Goal: Transaction & Acquisition: Purchase product/service

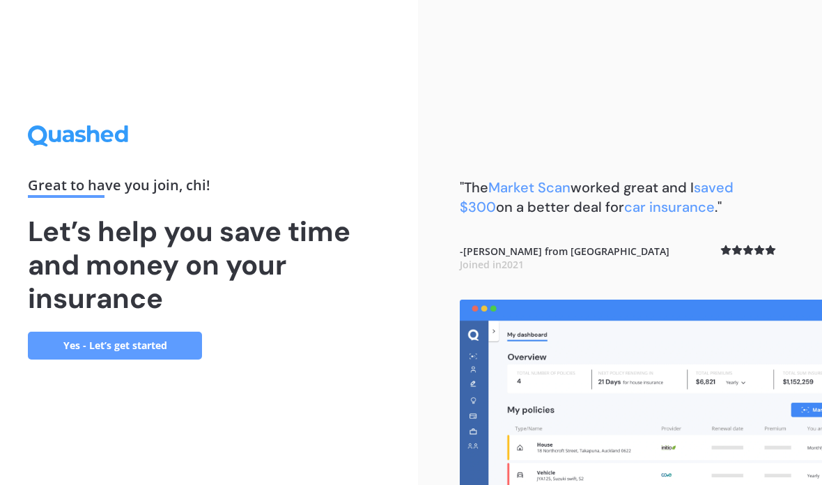
click at [146, 359] on link "Yes - Let’s get started" at bounding box center [115, 345] width 174 height 28
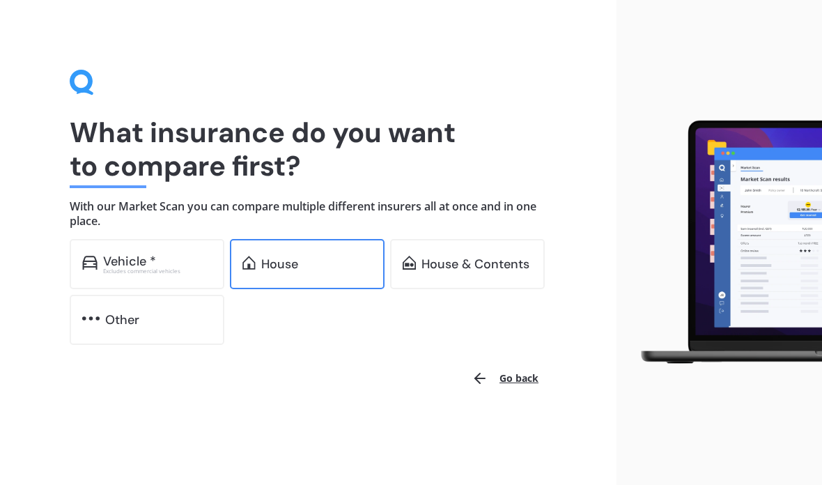
click at [281, 266] on div "House" at bounding box center [279, 264] width 37 height 14
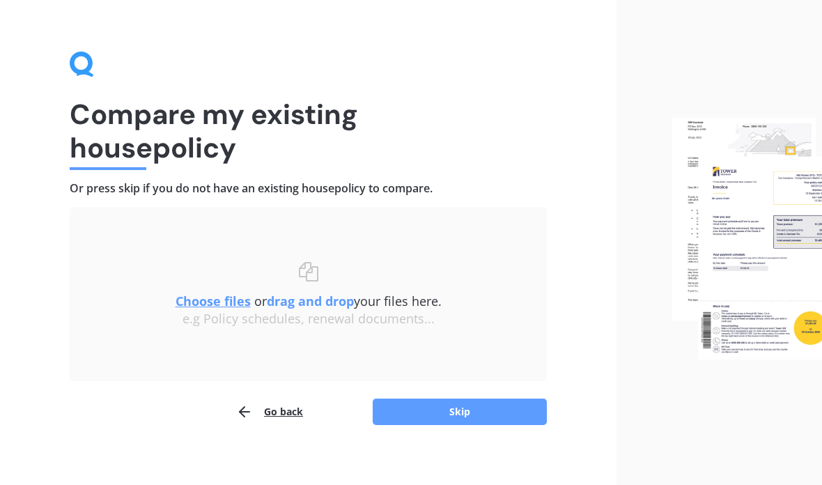
scroll to position [28, 0]
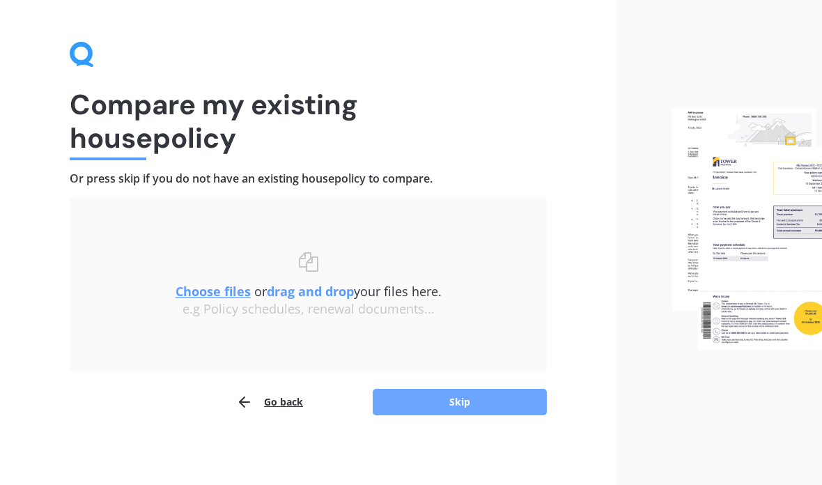
click at [448, 403] on button "Skip" at bounding box center [460, 402] width 174 height 26
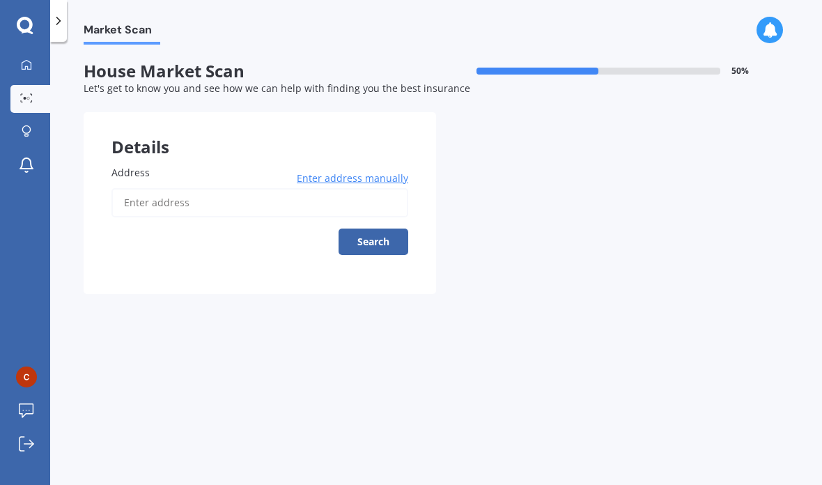
click at [203, 188] on input "Address" at bounding box center [259, 202] width 297 height 29
type input "[STREET_ADDRESS]新西兰"
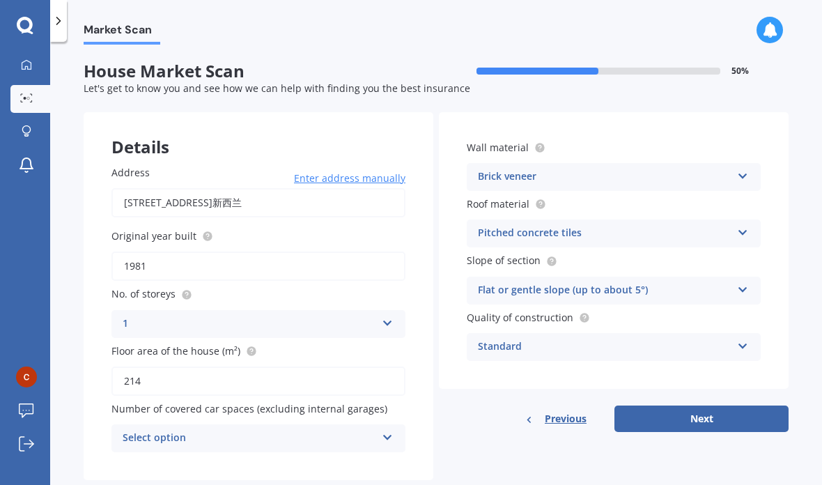
click at [703, 418] on div "Details Address [STREET_ADDRESS]新西兰 Enter address manually Search Original year…" at bounding box center [436, 296] width 705 height 368
click at [678, 405] on button "Next" at bounding box center [701, 418] width 174 height 26
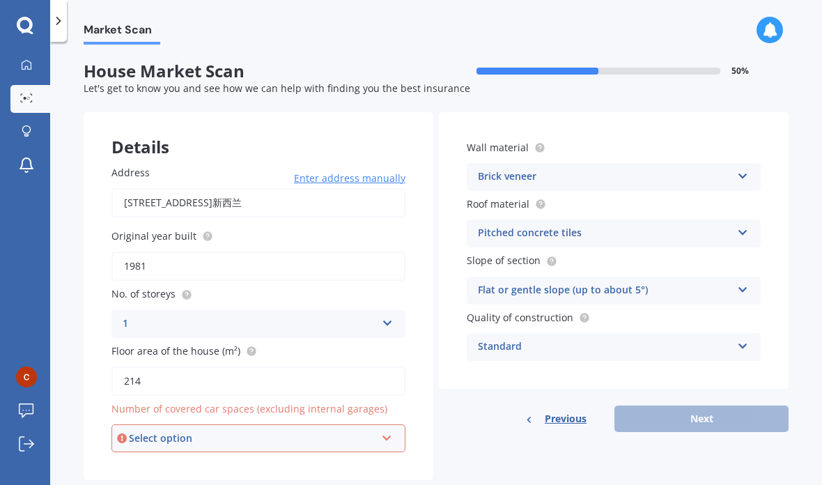
click at [352, 430] on div "Select option" at bounding box center [252, 437] width 247 height 15
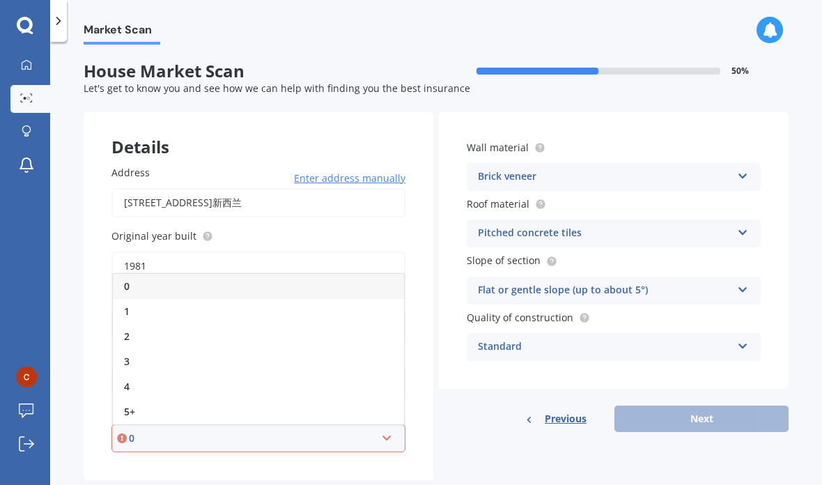
click at [768, 67] on form "House Market Scan 50 % Let's get to know you and see how we can help with findi…" at bounding box center [436, 276] width 705 height 430
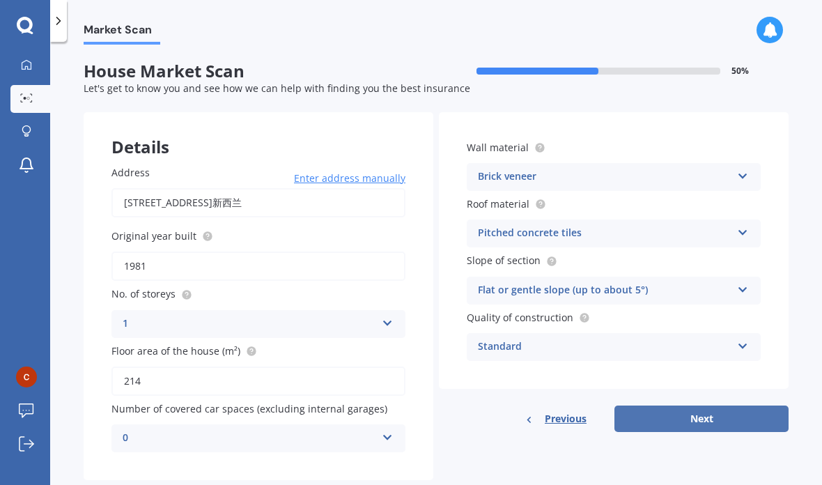
click at [710, 405] on button "Next" at bounding box center [701, 418] width 174 height 26
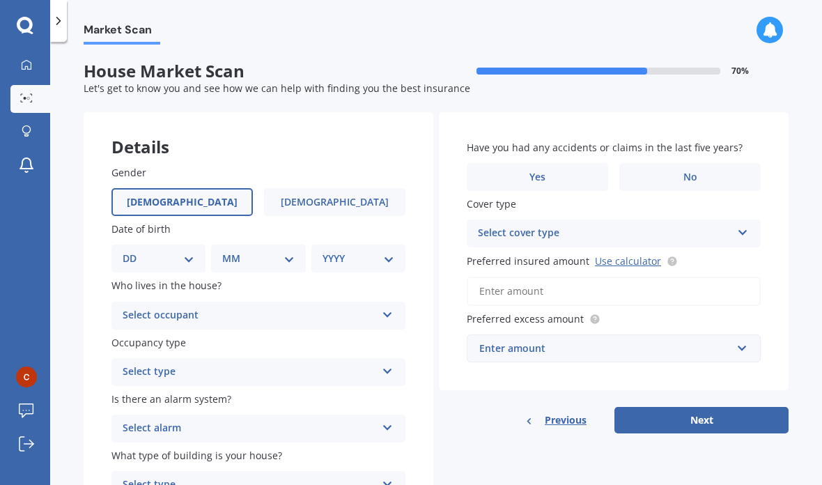
click at [196, 188] on label "[DEMOGRAPHIC_DATA]" at bounding box center [181, 202] width 141 height 28
click at [0, 0] on input "[DEMOGRAPHIC_DATA]" at bounding box center [0, 0] width 0 height 0
click at [181, 251] on select "DD 01 02 03 04 05 06 07 08 09 10 11 12 13 14 15 16 17 18 19 20 21 22 23 24 25 2…" at bounding box center [159, 258] width 72 height 15
select select "07"
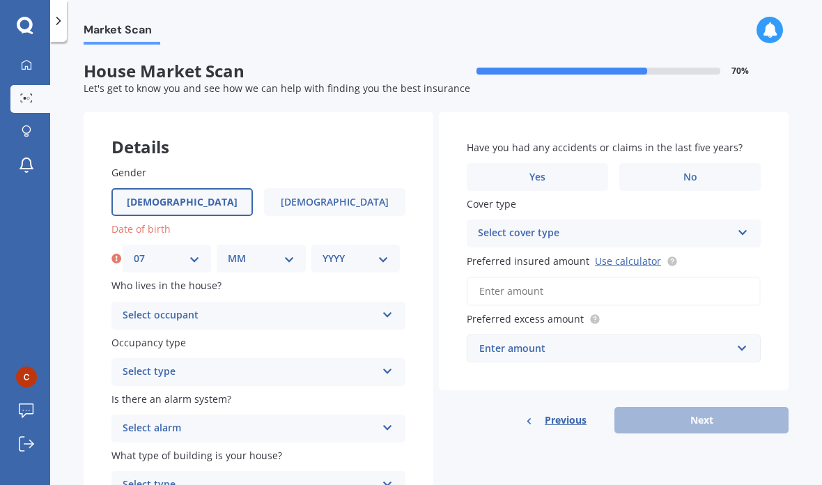
click at [272, 251] on select "MM 01 02 03 04 05 06 07 08 09 10 11 12" at bounding box center [261, 258] width 66 height 15
select select "10"
click at [380, 251] on select "YYYY 2009 2008 2007 2006 2005 2004 2003 2002 2001 2000 1999 1998 1997 1996 1995…" at bounding box center [355, 258] width 66 height 15
click at [370, 251] on select "YYYY 2009 2008 2007 2006 2005 2004 2003 2002 2001 2000 1999 1998 1997 1996 1995…" at bounding box center [355, 258] width 66 height 15
select select "1992"
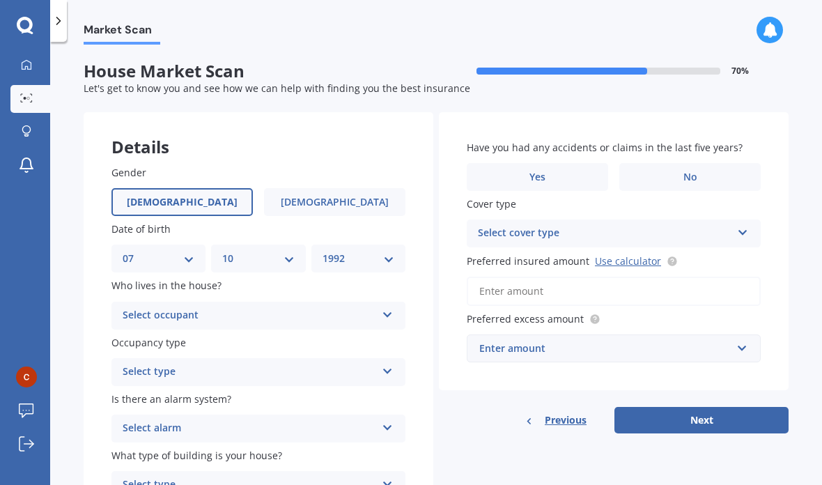
click at [350, 307] on div "Select occupant" at bounding box center [249, 315] width 253 height 17
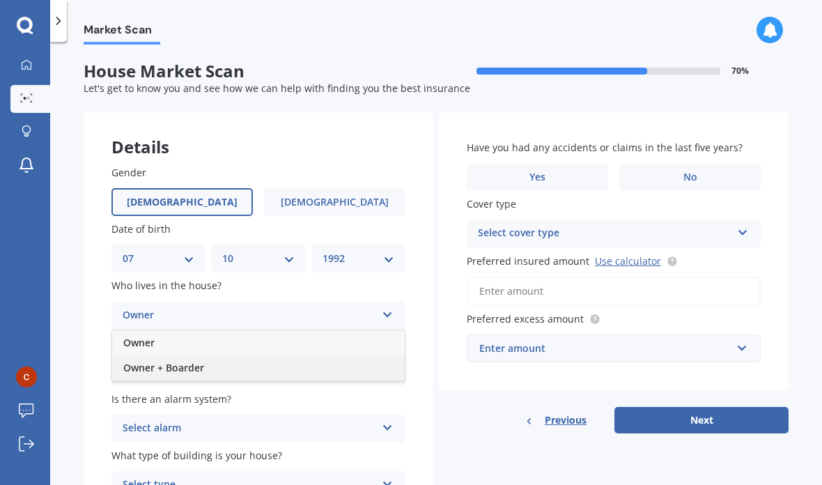
click at [322, 355] on div "Owner + Boarder" at bounding box center [258, 367] width 292 height 25
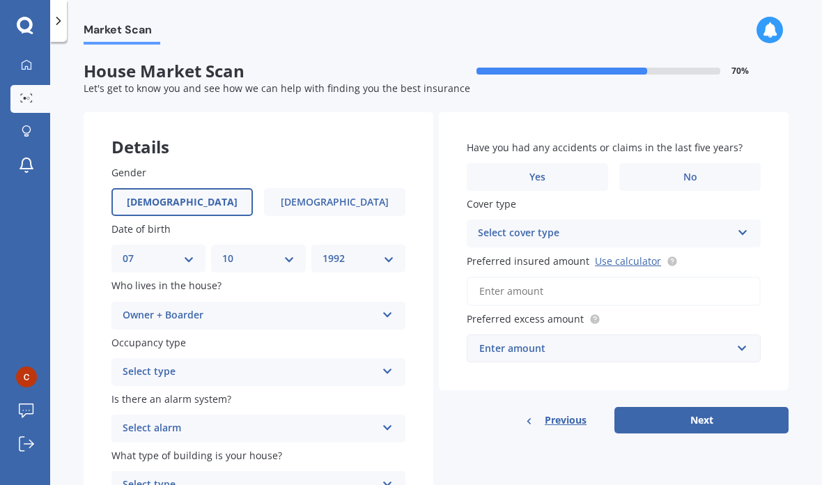
click at [334, 363] on div "Select type" at bounding box center [249, 371] width 253 height 17
click at [328, 386] on div "Permanent" at bounding box center [258, 398] width 292 height 25
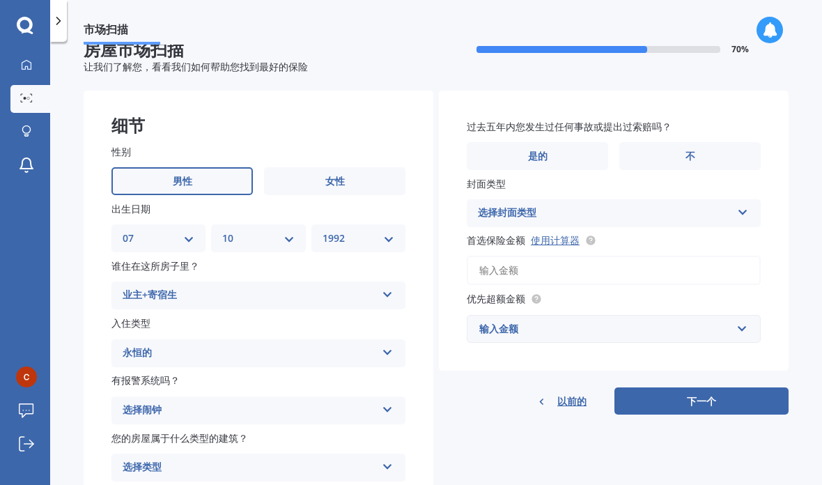
scroll to position [21, 0]
click at [380, 454] on div "选择类型 独立式 多单元（6 个或更少的单元） 多单元（7-10 个单元）" at bounding box center [258, 468] width 294 height 28
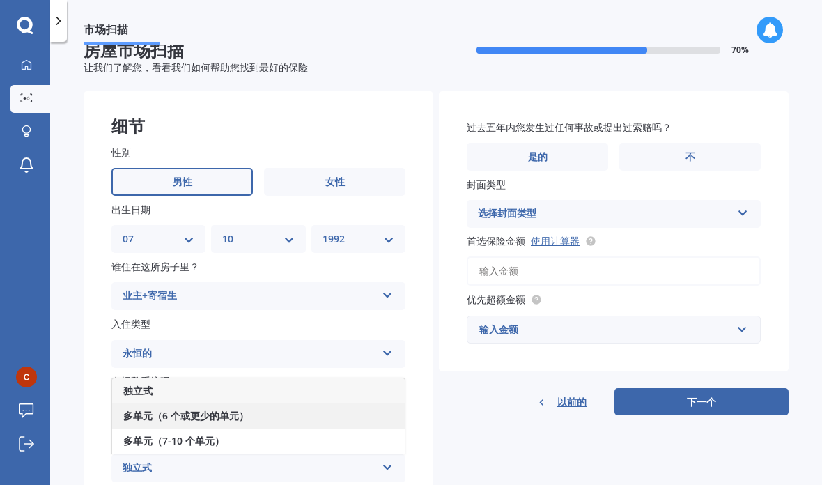
click at [337, 403] on div "多单元（6 个或更少的单元）" at bounding box center [258, 415] width 292 height 25
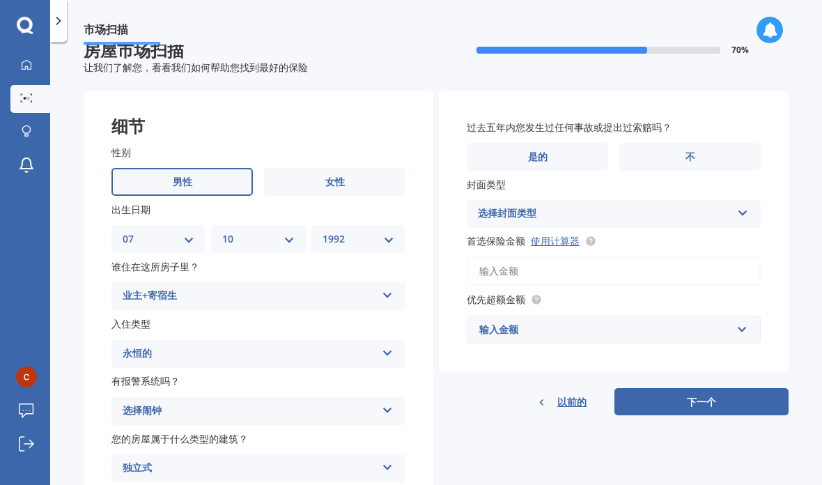
click at [368, 402] on div "选择闹钟" at bounding box center [249, 410] width 253 height 17
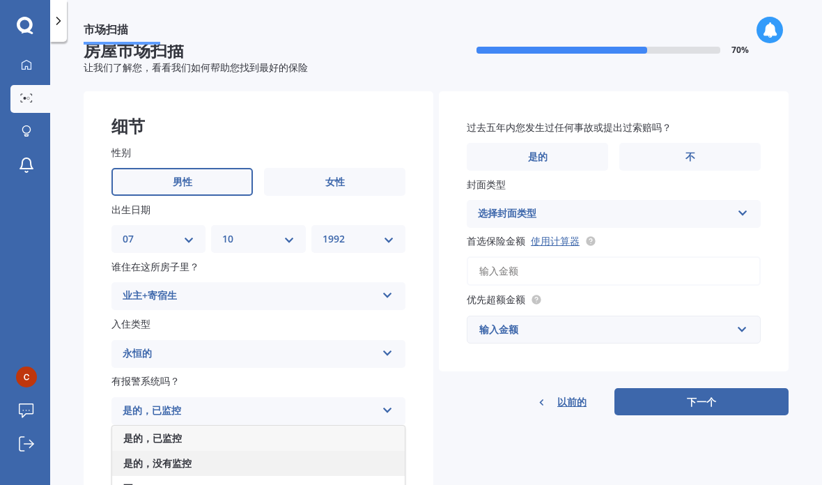
click at [331, 451] on div "是的，没有监控" at bounding box center [258, 463] width 292 height 25
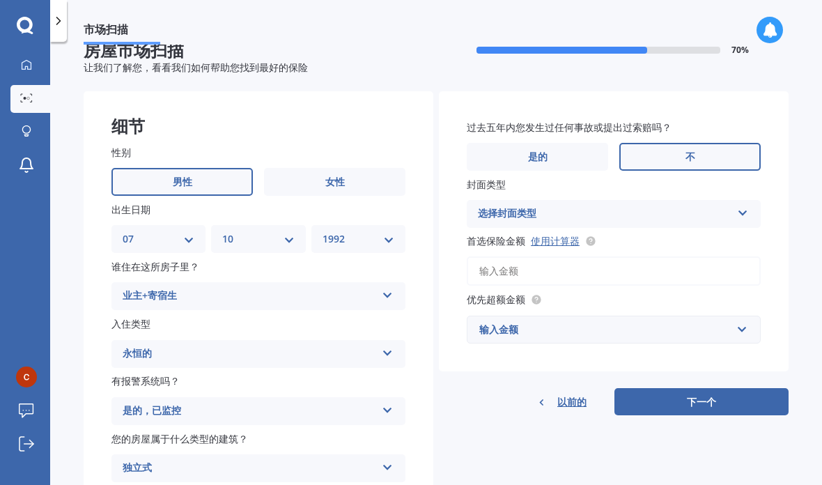
click at [720, 143] on label "不" at bounding box center [689, 157] width 141 height 28
click at [0, 0] on input "不" at bounding box center [0, 0] width 0 height 0
click at [752, 200] on div "选择封面类型 高的" at bounding box center [614, 214] width 294 height 28
click at [756, 200] on div "高的 高的" at bounding box center [614, 214] width 294 height 28
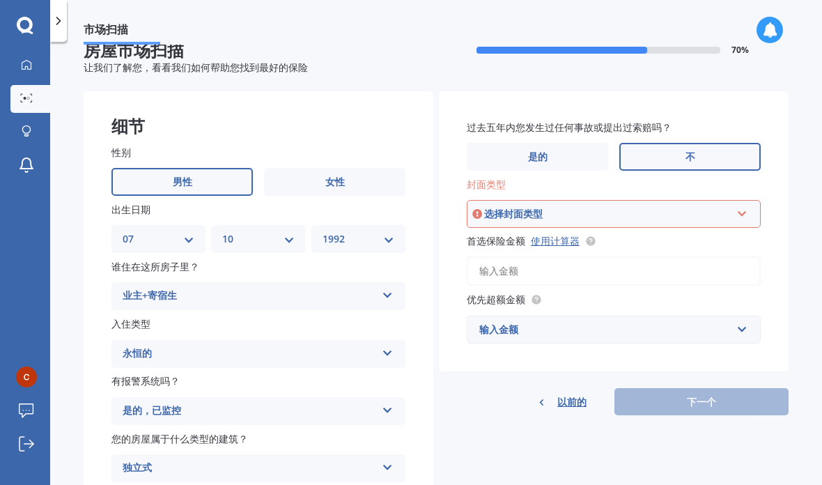
click at [753, 200] on div "选择封面类型 高的" at bounding box center [614, 214] width 294 height 28
click at [719, 228] on div "高的" at bounding box center [613, 240] width 291 height 25
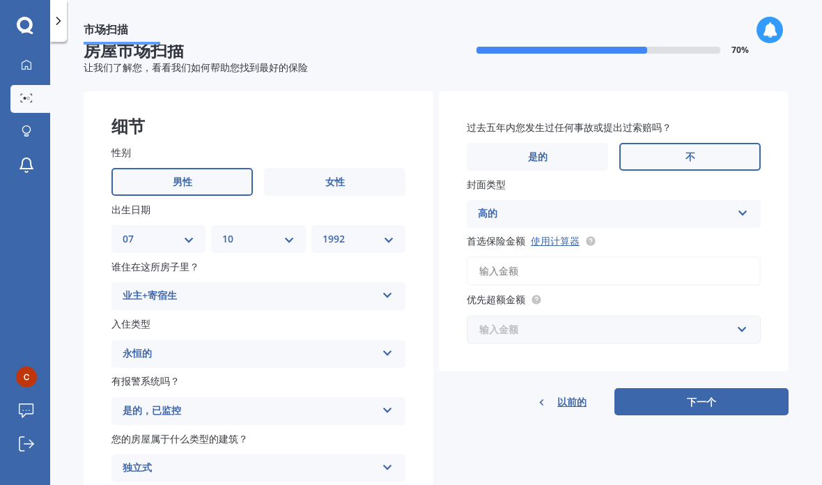
click at [733, 316] on input "text" at bounding box center [608, 329] width 281 height 26
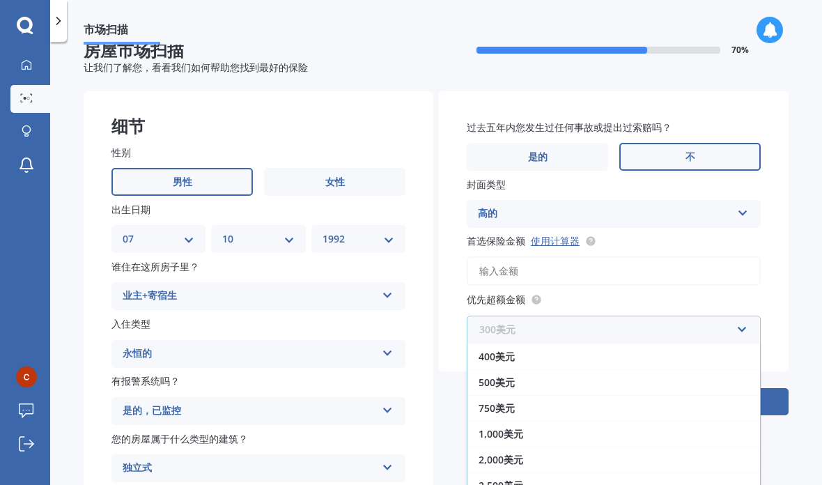
scroll to position [25, 0]
click at [804, 337] on div "市场扫描 房屋市场扫描 70 % 让我们了解您，看看我们如何帮助您找到最好的保险 细节 性别 男性 女性 出生日期 DD 01 02 03 04 05 06 …" at bounding box center [436, 266] width 772 height 443
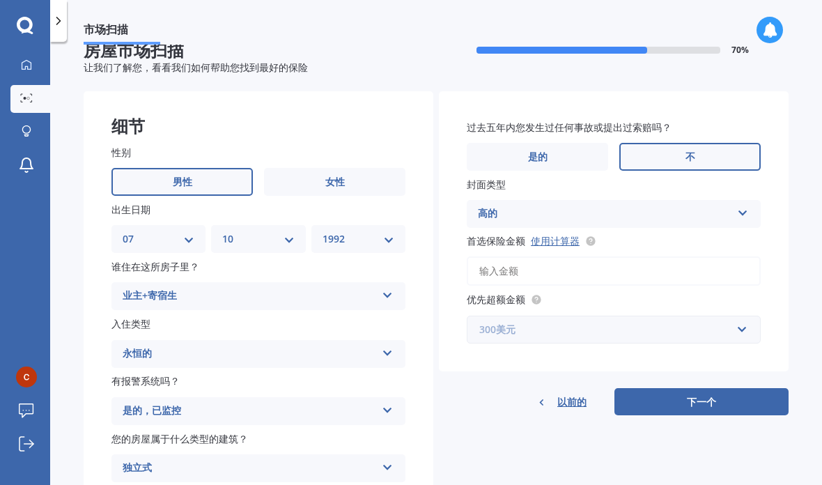
click at [743, 316] on input "text" at bounding box center [608, 329] width 281 height 26
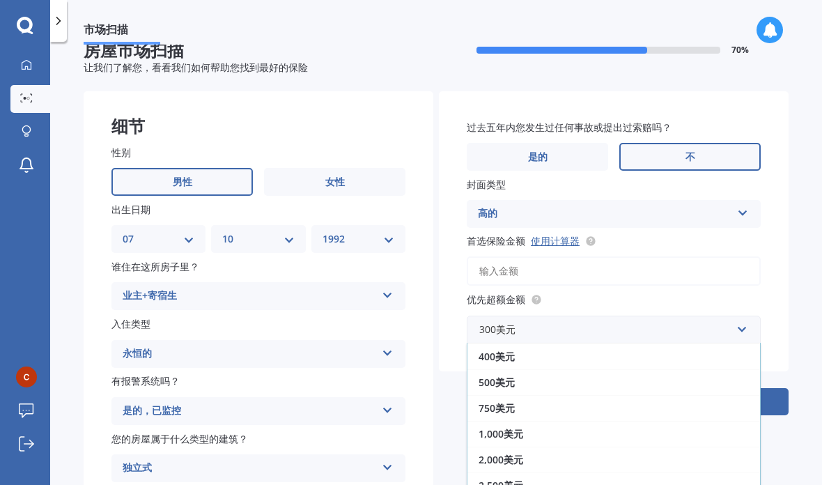
click at [430, 361] on div "性别 男性 女性 出生日期 DD 01 02 03 04 05 06 07 08 09 10 11 12 十三 14 15 16 17 18 19 20 21…" at bounding box center [259, 312] width 350 height 393
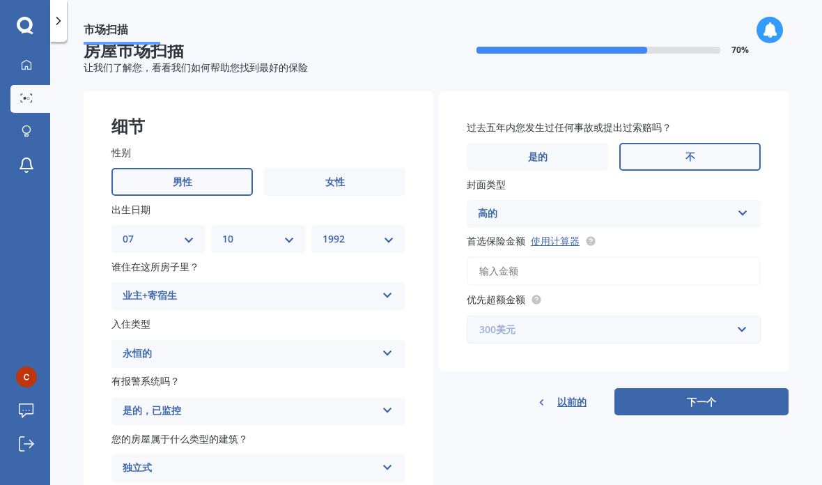
click at [581, 316] on input "text" at bounding box center [608, 329] width 281 height 26
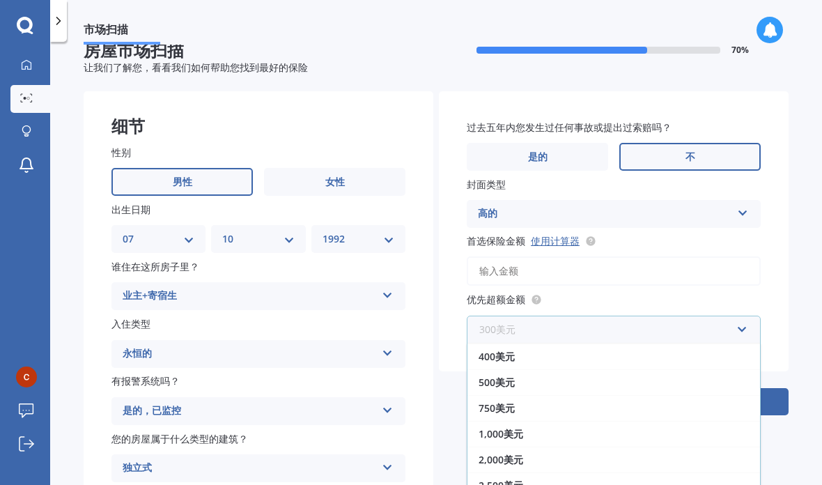
scroll to position [0, 0]
click at [434, 356] on div "细节 性别 男性 女性 出生日期 DD 01 02 03 04 05 06 07 08 09 10 11 12 十三 14 15 16 17 18 19 20…" at bounding box center [436, 300] width 705 height 419
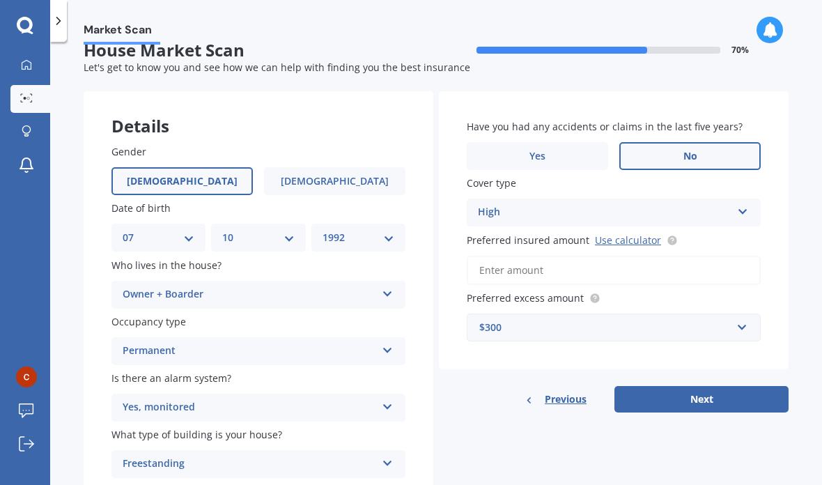
scroll to position [15, 0]
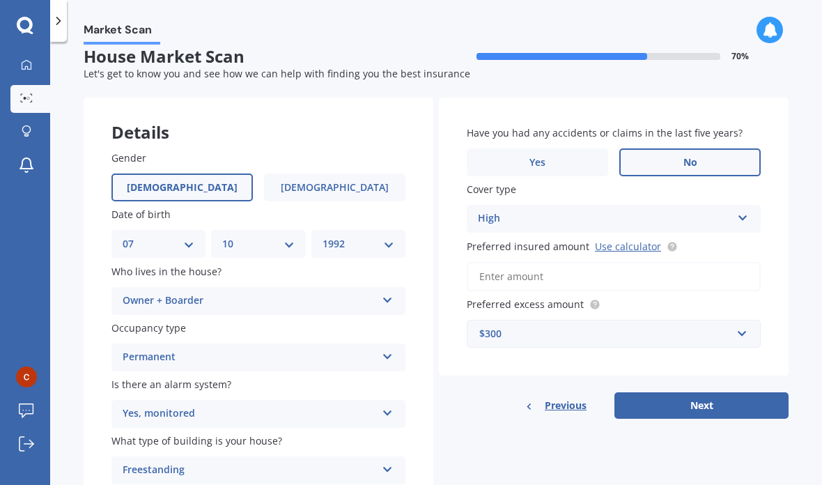
click at [703, 326] on div "$300" at bounding box center [605, 333] width 252 height 15
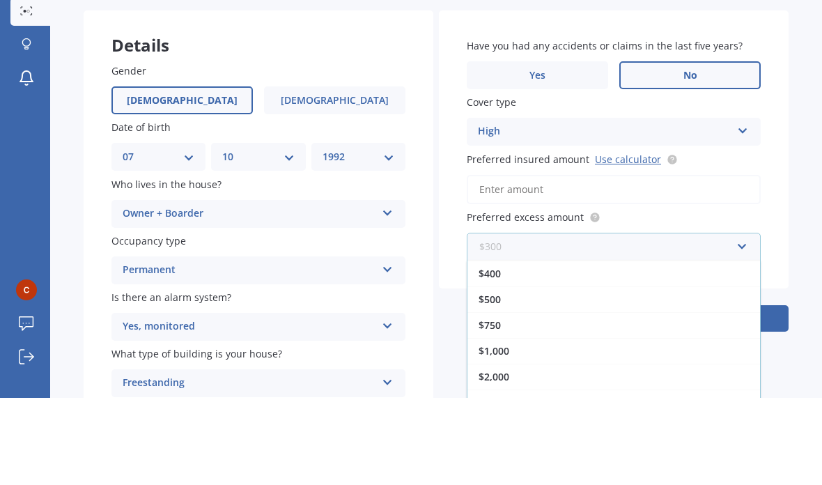
scroll to position [56, 0]
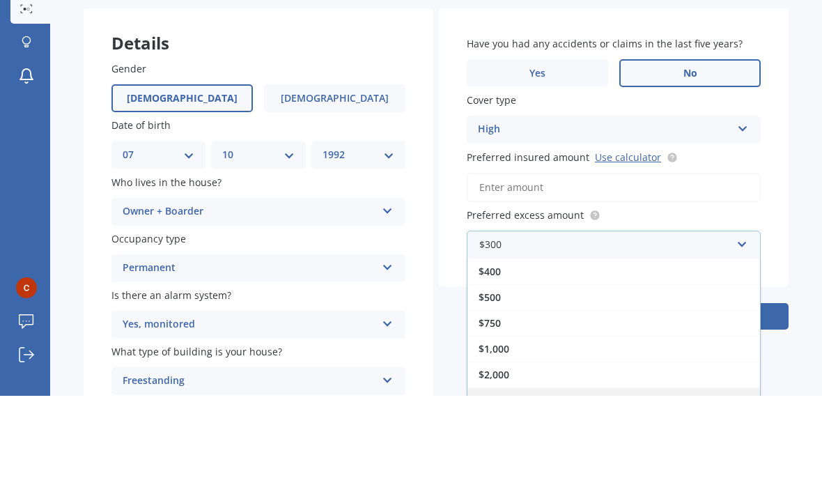
click at [499, 483] on span "$2,500" at bounding box center [493, 489] width 31 height 13
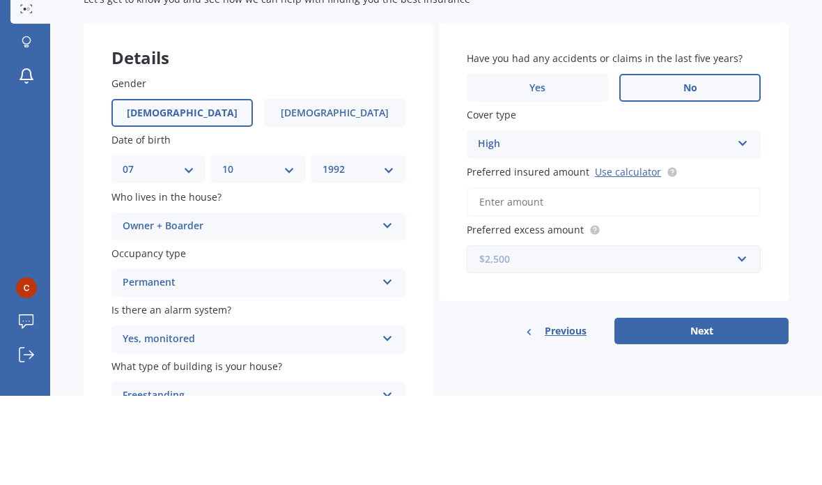
scroll to position [0, 0]
click at [672, 407] on button "Next" at bounding box center [701, 420] width 174 height 26
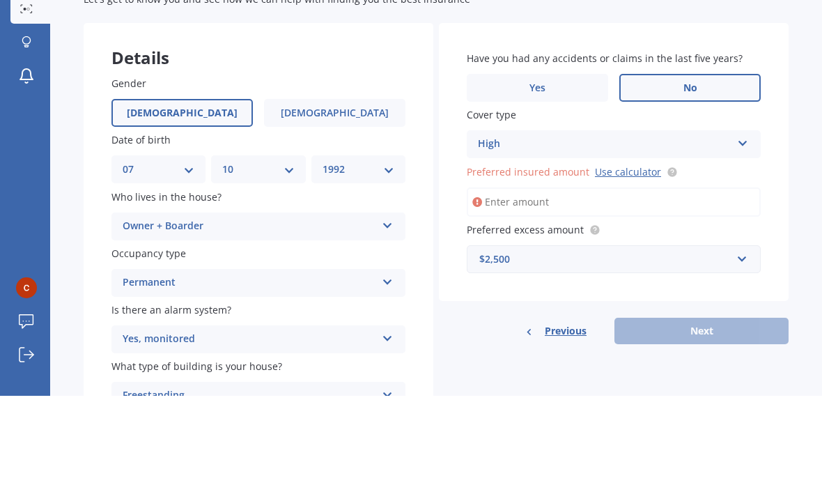
click at [670, 256] on icon at bounding box center [671, 261] width 11 height 11
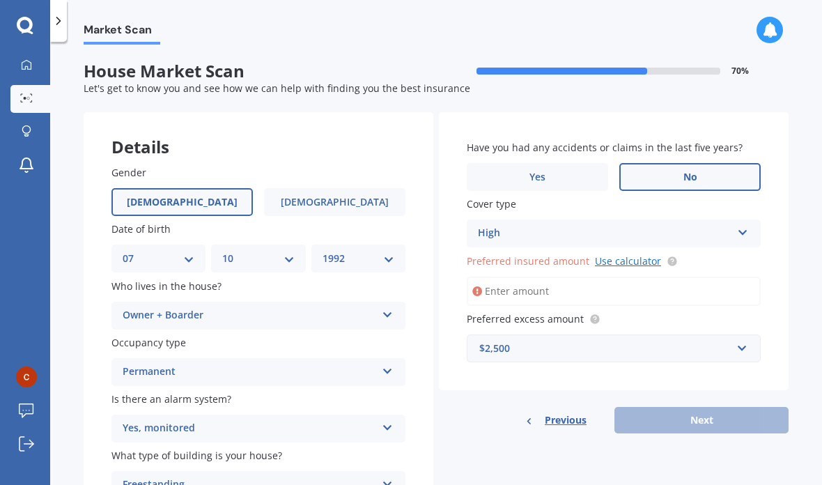
click at [624, 254] on link "Use calculator" at bounding box center [628, 260] width 66 height 13
click at [597, 276] on input "Preferred insured amount Use calculator" at bounding box center [614, 290] width 294 height 29
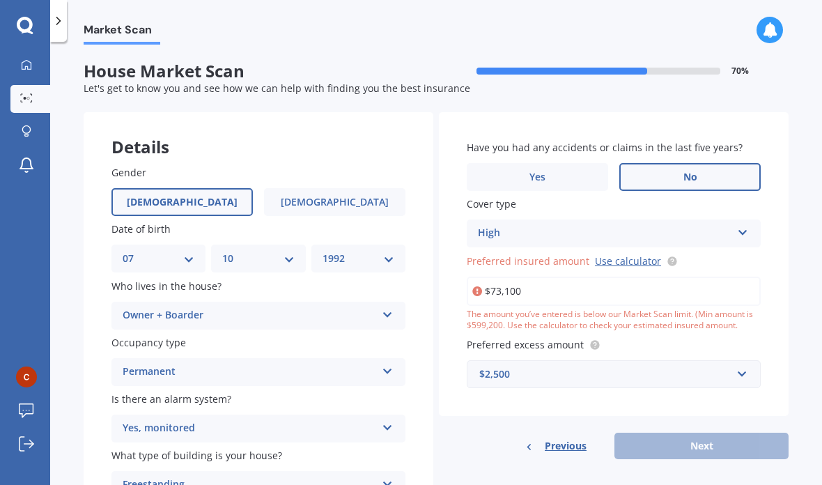
type input "$731,000"
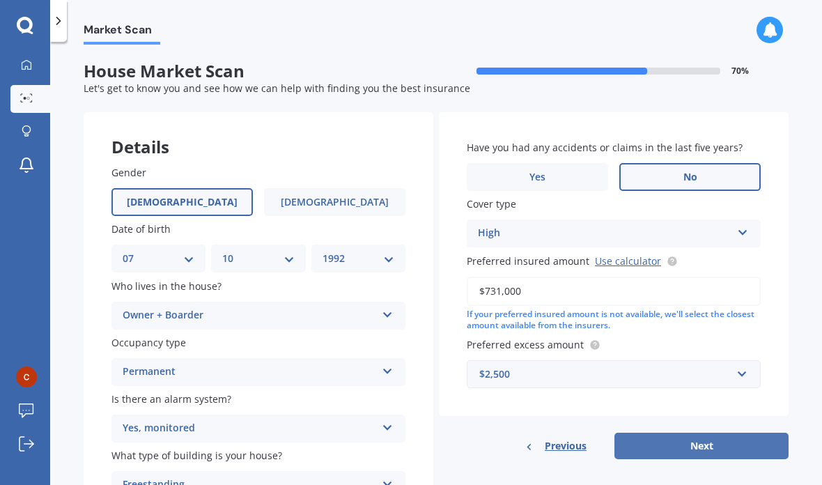
click at [719, 432] on button "Next" at bounding box center [701, 445] width 174 height 26
select select "07"
select select "10"
select select "1992"
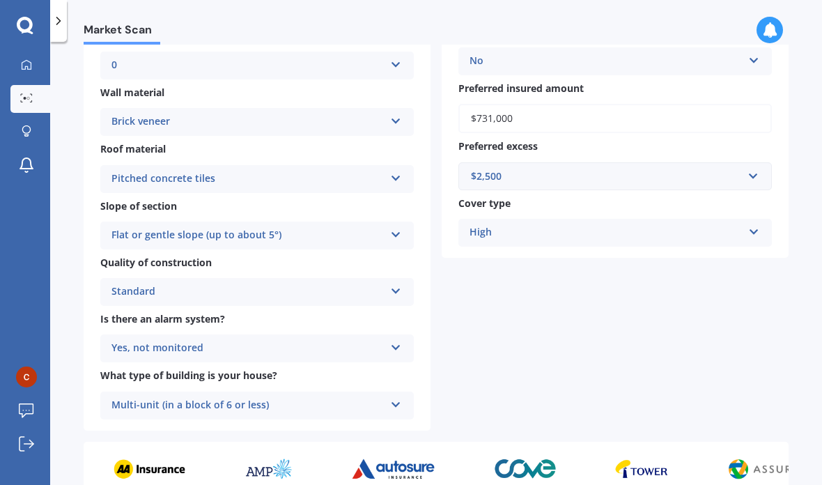
scroll to position [327, 0]
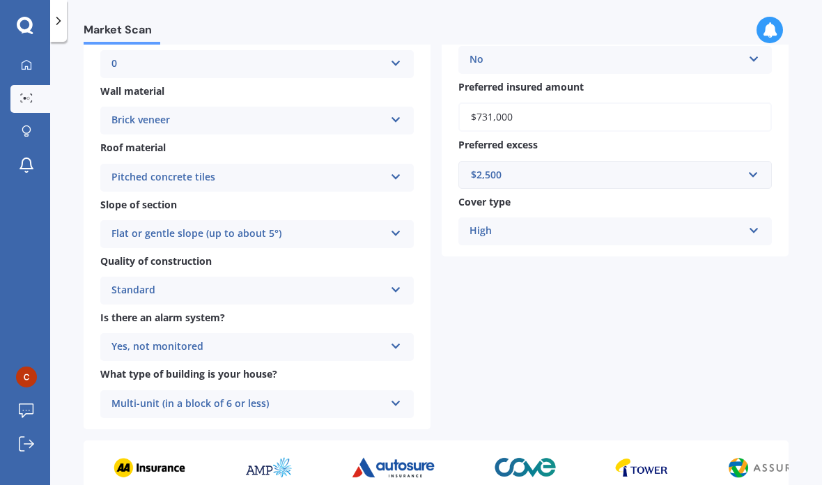
click at [753, 223] on icon at bounding box center [754, 228] width 12 height 10
click at [749, 246] on div "High" at bounding box center [615, 258] width 312 height 25
click at [733, 167] on div "$2,500" at bounding box center [607, 174] width 272 height 15
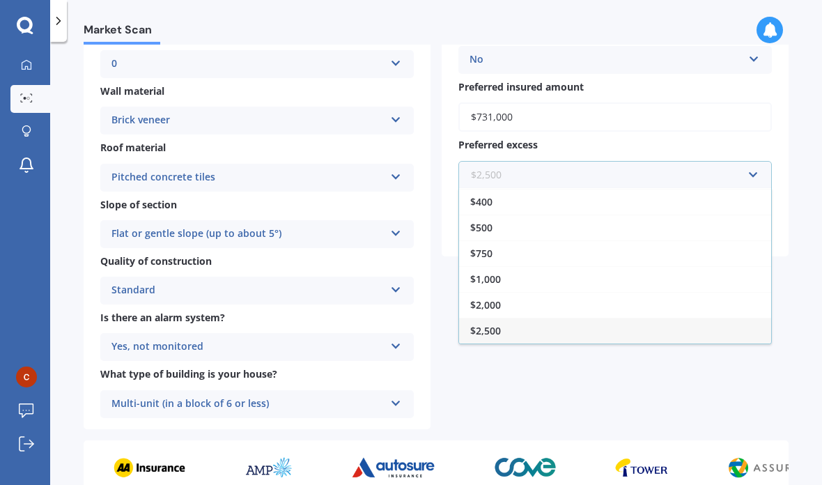
scroll to position [25, 0]
click at [611, 318] on div "$2,500" at bounding box center [615, 331] width 312 height 26
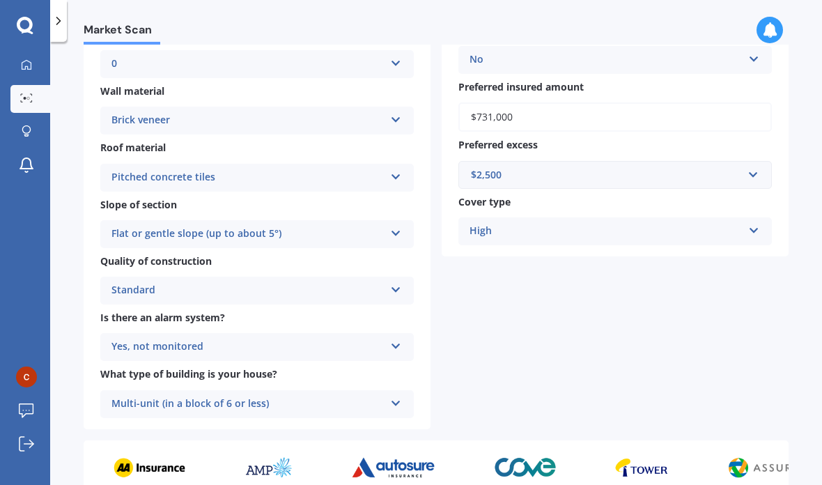
click at [617, 303] on div "Address [STREET_ADDRESS][GEOGRAPHIC_DATA] year built 1981 No. of storeys 1 1 2 …" at bounding box center [436, 107] width 705 height 643
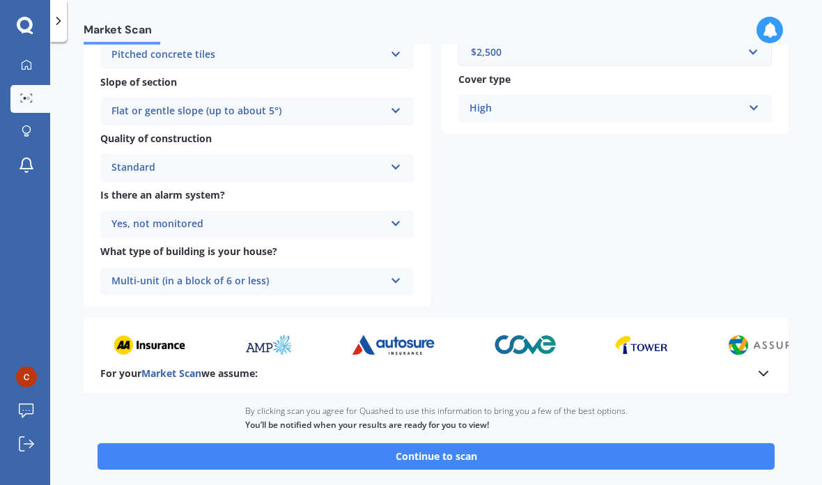
scroll to position [448, 0]
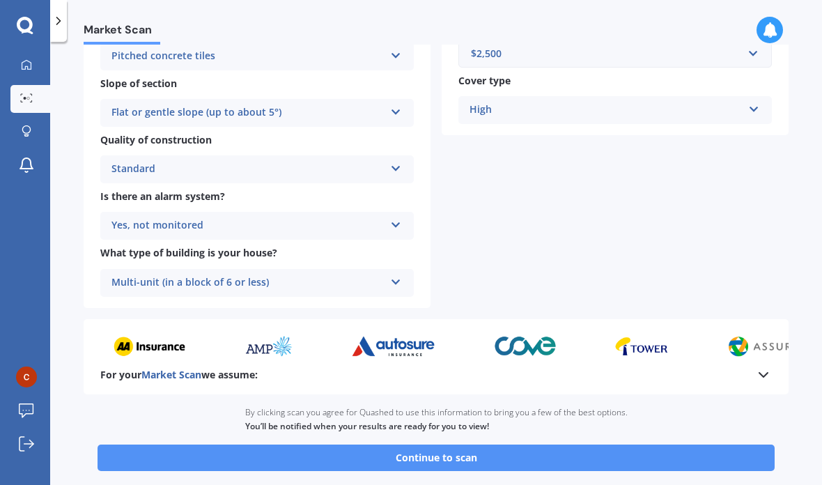
click at [597, 444] on button "Continue to scan" at bounding box center [435, 457] width 677 height 26
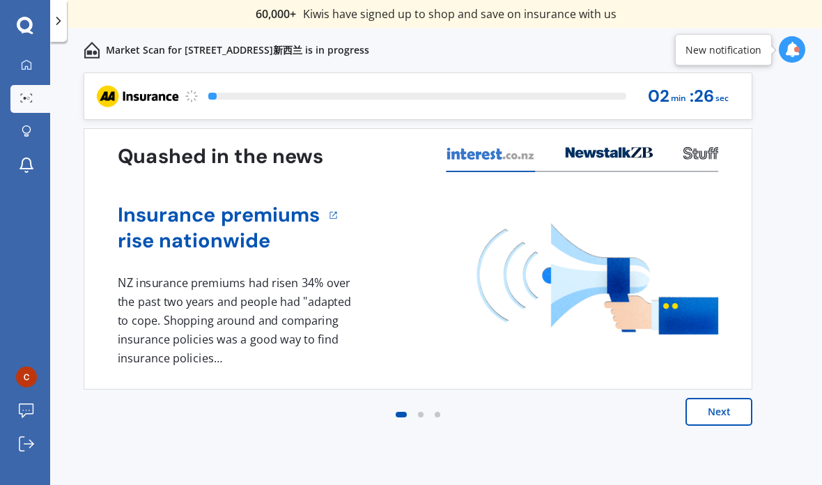
click at [721, 414] on button "Next" at bounding box center [718, 412] width 67 height 28
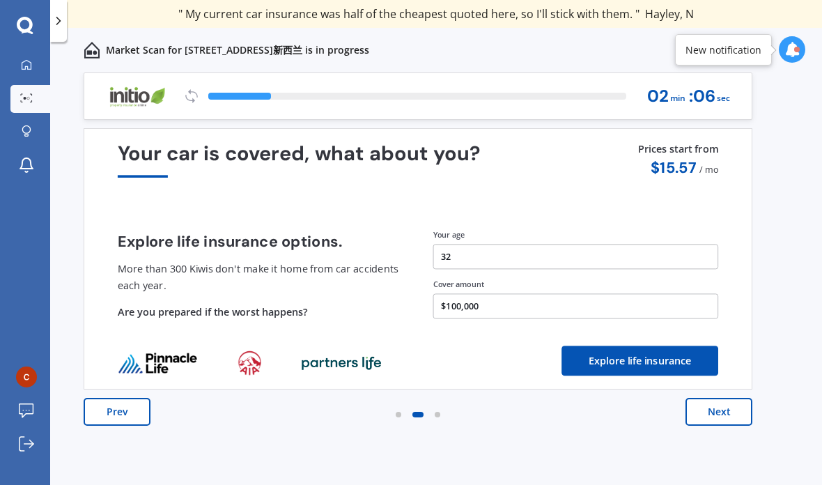
click at [719, 412] on button "Next" at bounding box center [718, 412] width 67 height 28
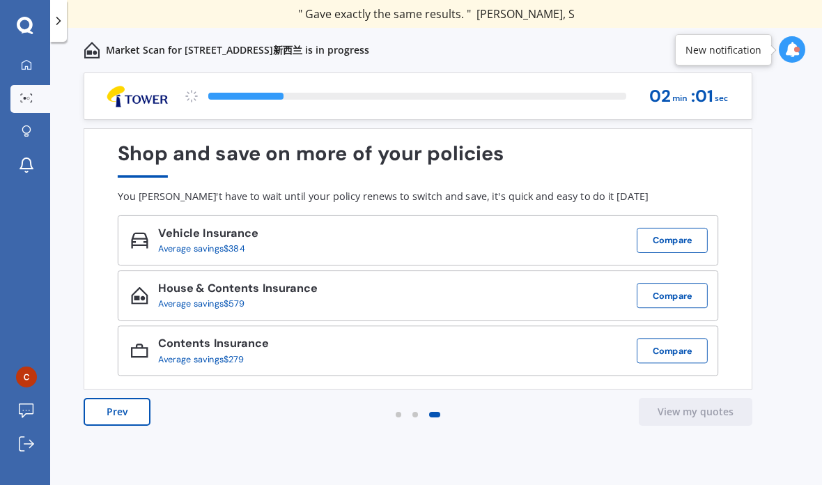
click at [122, 409] on button "Prev" at bounding box center [117, 412] width 67 height 28
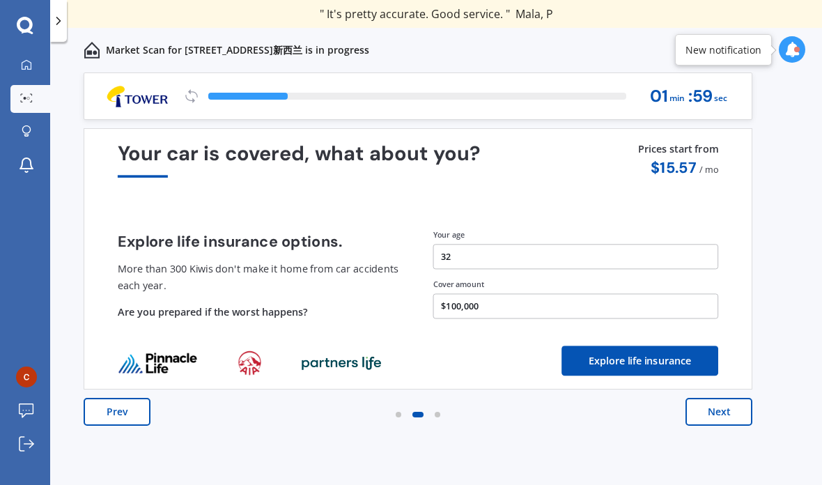
click at [702, 418] on button "Next" at bounding box center [718, 412] width 67 height 28
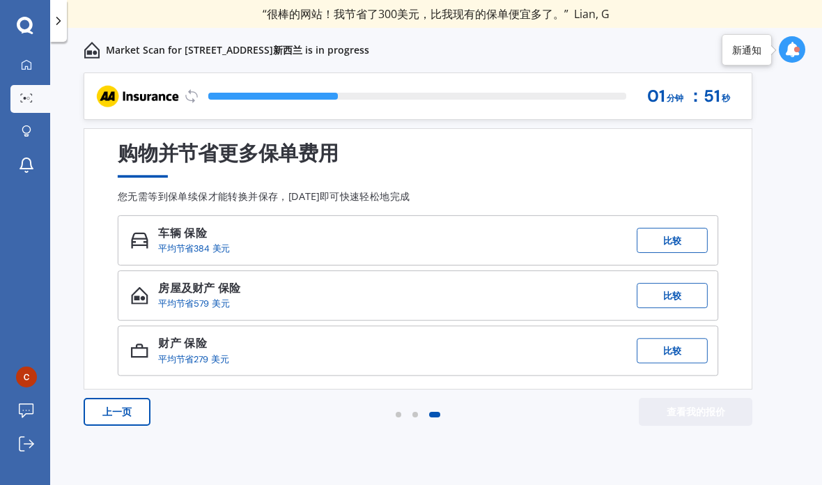
scroll to position [38, 0]
click at [687, 283] on button "比较" at bounding box center [671, 295] width 71 height 25
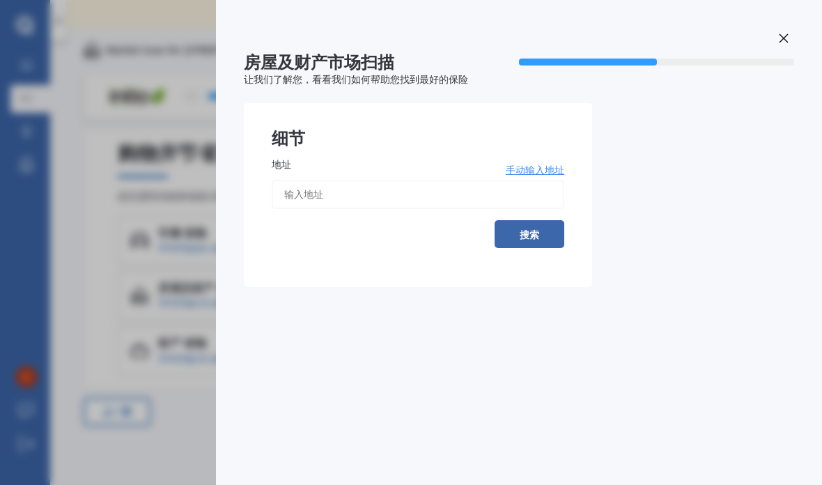
click at [133, 240] on div "房屋及财产市场扫描 50 % 让我们了解您，看看我们如何帮助您找到最好的保险 细节 地址 手动输入地址 搜索 以前的 下一个" at bounding box center [411, 242] width 822 height 485
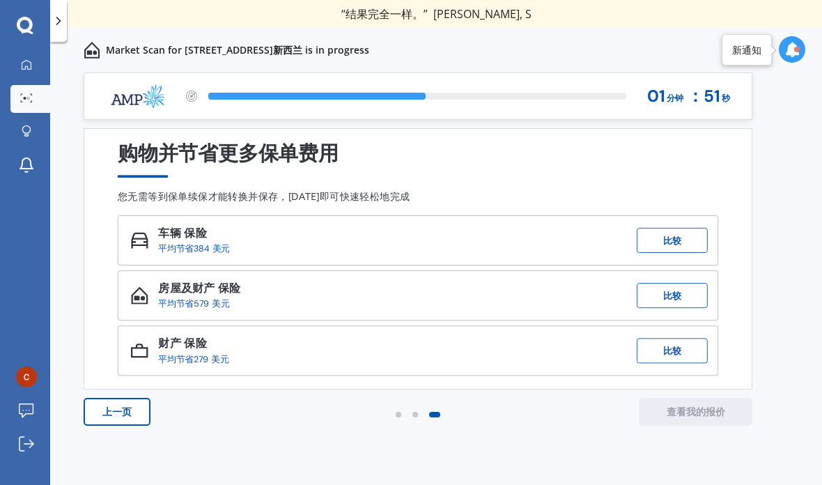
click at [121, 405] on font "上一页" at bounding box center [116, 411] width 29 height 13
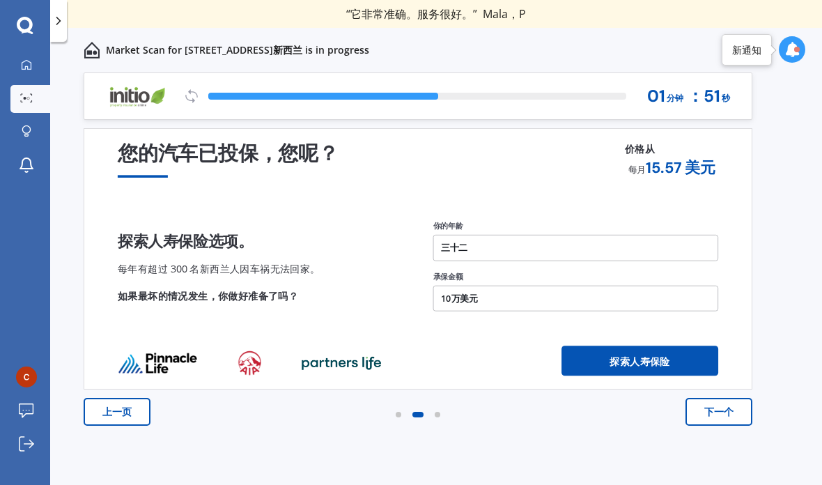
click at [501, 285] on button "10万美元" at bounding box center [576, 298] width 286 height 26
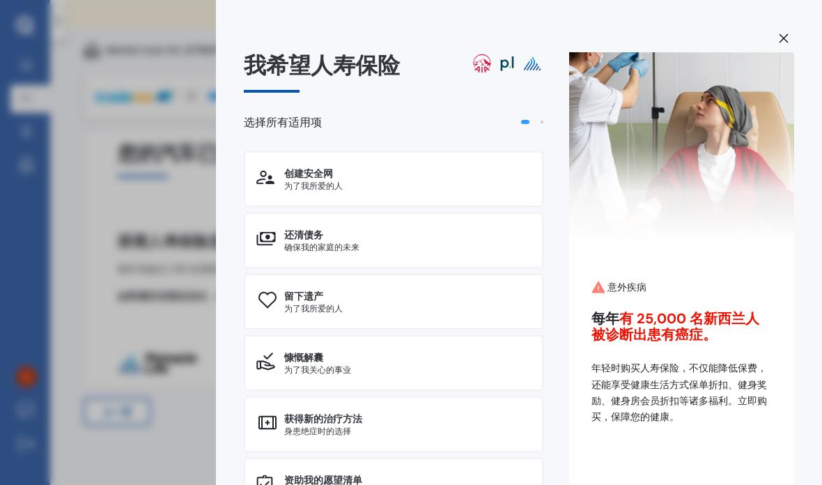
click at [144, 327] on div "我希望人寿保险 选择所有适用项 创建安全网 为了我所爱的人 还清债务 确保我的家庭的未来 留下遗产 为了我所爱的人 慷慨解囊 为了我关心的事业 获得新的治疗方…" at bounding box center [411, 242] width 822 height 485
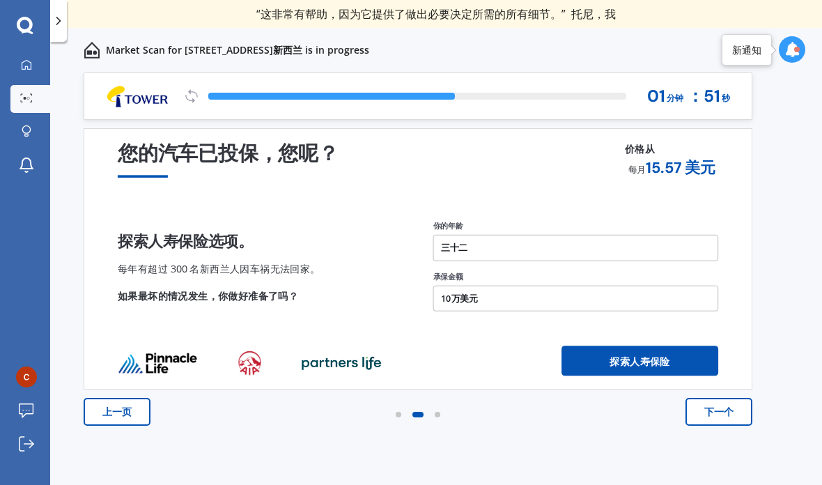
click at [127, 405] on font "上一页" at bounding box center [116, 411] width 29 height 13
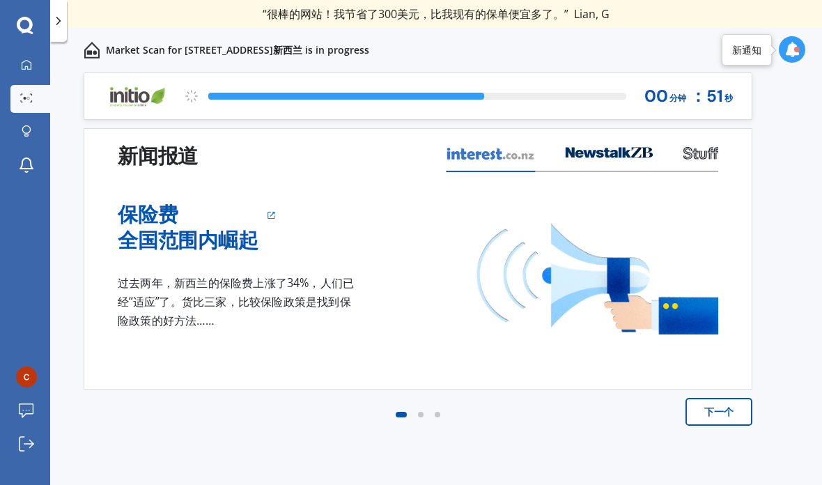
click at [691, 399] on div "下一个" at bounding box center [418, 426] width 668 height 56
click at [705, 405] on font "下一个" at bounding box center [718, 411] width 29 height 13
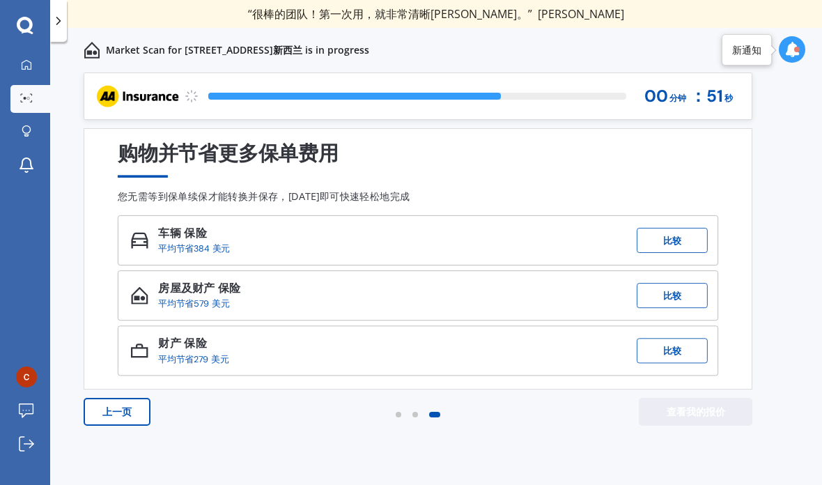
click at [694, 73] on div "24 % 00 分钟 ： 51 秒" at bounding box center [472, 96] width 536 height 46
click at [666, 85] on font "00" at bounding box center [656, 96] width 24 height 22
click at [796, 42] on icon at bounding box center [791, 49] width 15 height 15
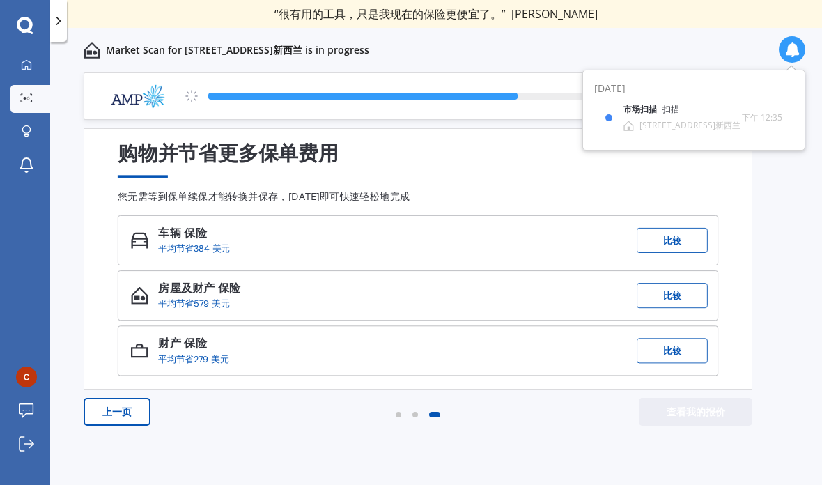
click at [451, 128] on div "购物并节省更多保单费用 您无需等到保单续保才能转换并保存，[DATE]即可快速轻松地完成 车辆 保险 平均节省 384 美元 比较 房屋及财产 保险 平均节省…" at bounding box center [418, 258] width 668 height 261
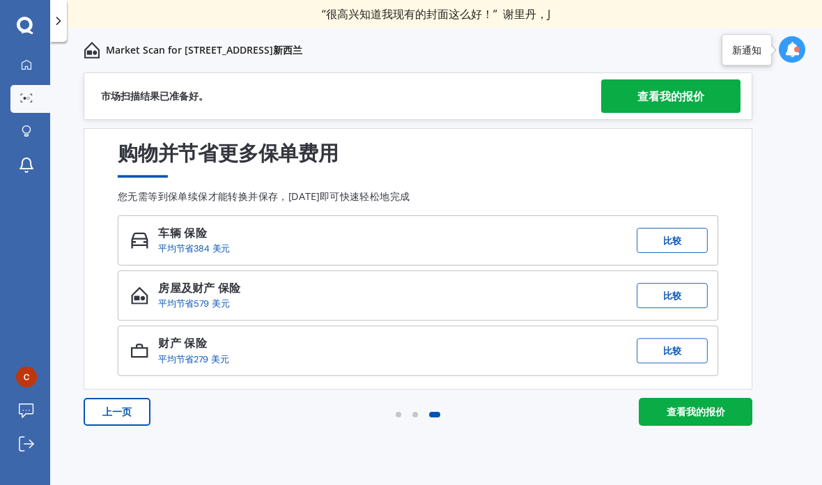
click at [639, 79] on div "查看我的报价" at bounding box center [670, 95] width 67 height 33
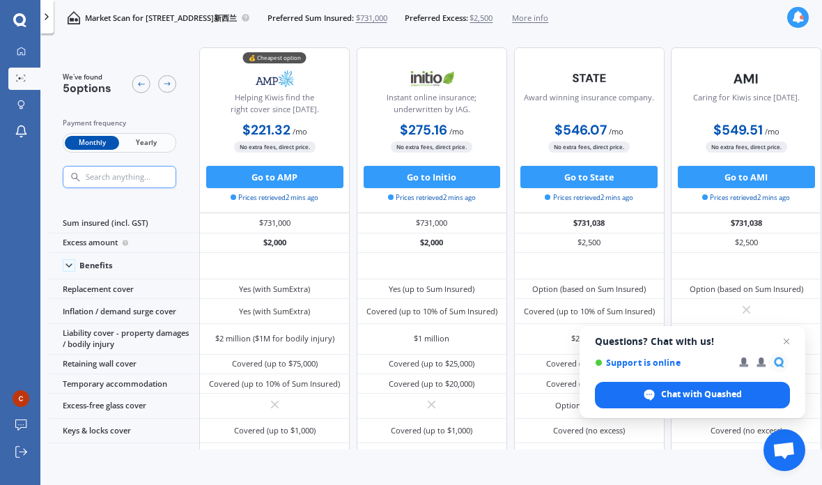
click at [154, 136] on span "Yearly" at bounding box center [146, 143] width 54 height 15
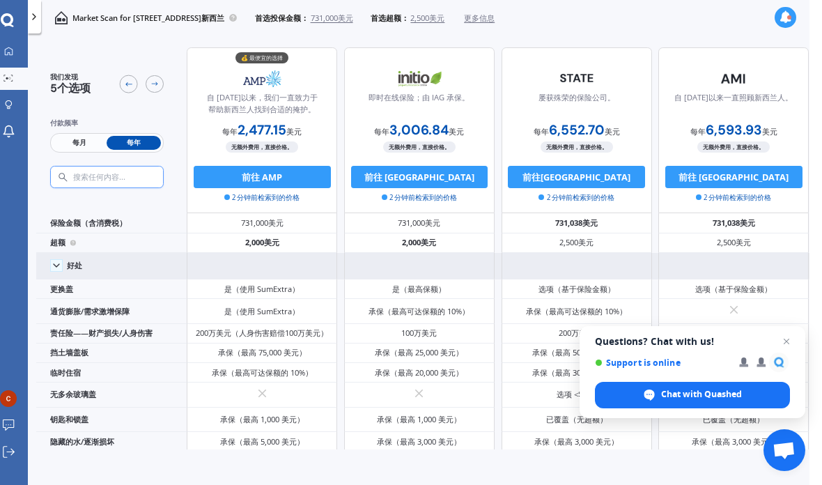
click at [51, 260] on icon at bounding box center [56, 265] width 11 height 11
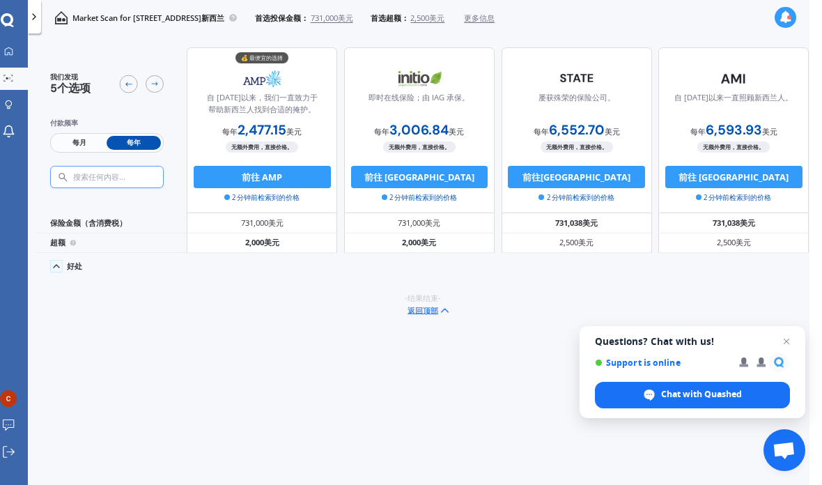
click at [56, 260] on span at bounding box center [56, 266] width 13 height 13
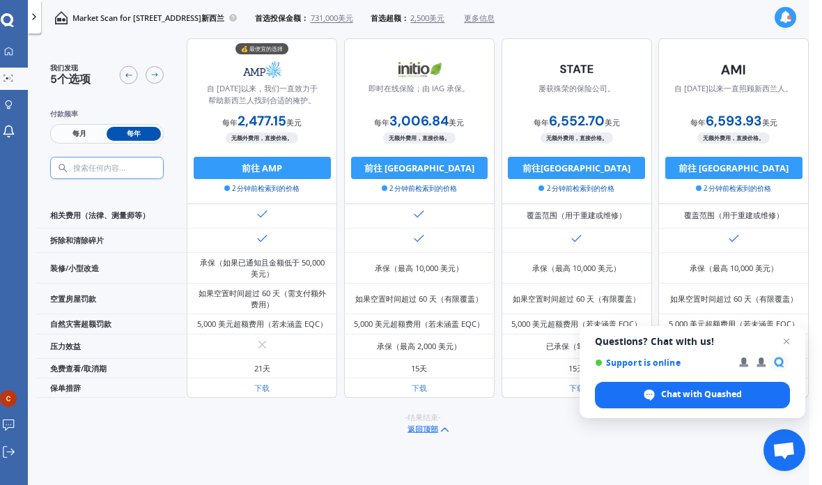
scroll to position [56, 0]
